Goal: Information Seeking & Learning: Learn about a topic

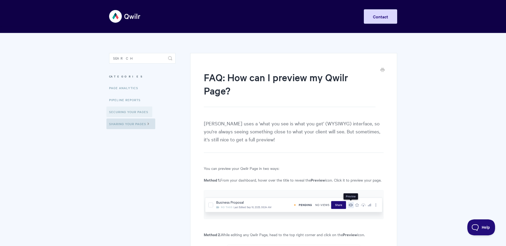
click at [130, 111] on link "Securing Your Pages" at bounding box center [129, 112] width 46 height 11
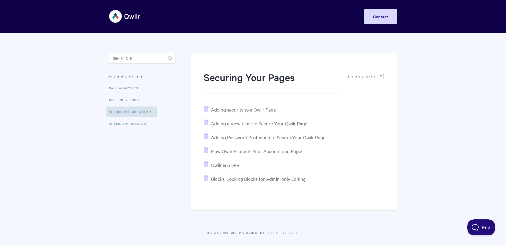
click at [252, 139] on span "Adding Password Protection to Secure Your Qwilr Page" at bounding box center [268, 137] width 114 height 6
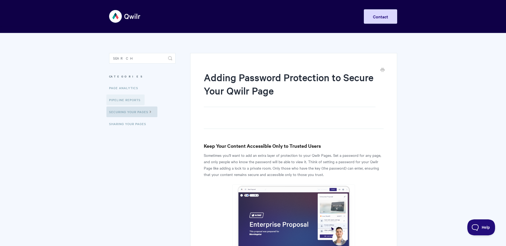
click at [139, 97] on link "Pipeline reports" at bounding box center [125, 100] width 38 height 11
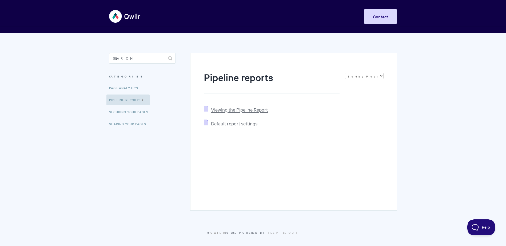
click at [239, 107] on span "Viewing the Pipeline Report" at bounding box center [239, 110] width 57 height 6
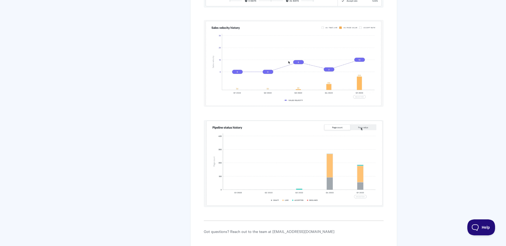
scroll to position [2154, 0]
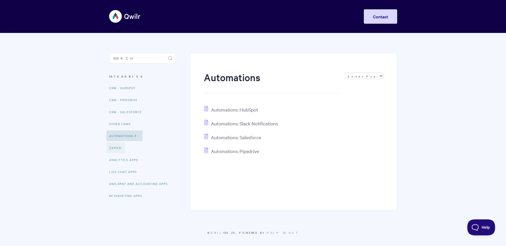
click at [112, 146] on link "Zapier" at bounding box center [115, 148] width 19 height 11
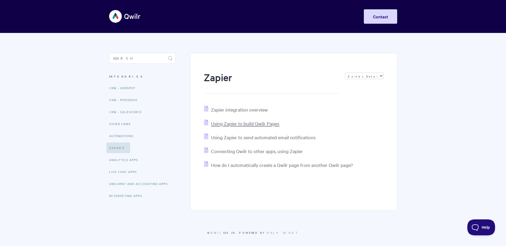
click at [232, 126] on span "Using Zapier to build Qwilr Pages" at bounding box center [245, 123] width 68 height 6
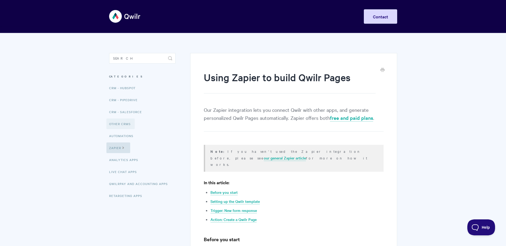
click at [125, 121] on link "Other CRMs" at bounding box center [120, 124] width 28 height 11
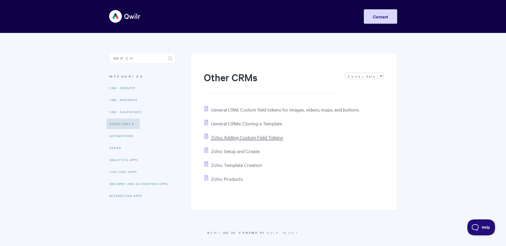
click at [256, 139] on span "Zoho: Adding Custom Field Tokens" at bounding box center [247, 137] width 72 height 6
click at [231, 164] on span "Zoho: Template Creation" at bounding box center [236, 165] width 51 height 6
